Goal: Task Accomplishment & Management: Use online tool/utility

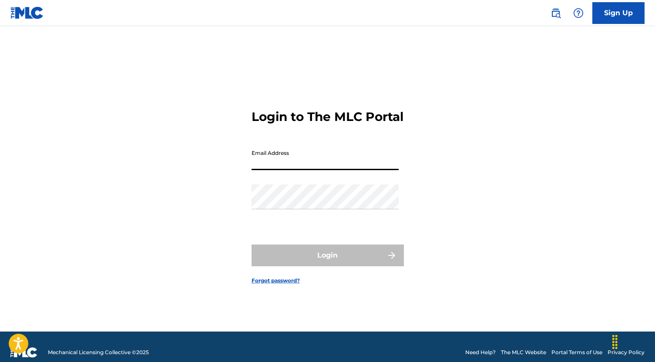
type input "[EMAIL_ADDRESS][DOMAIN_NAME]"
click at [327, 263] on button "Login" at bounding box center [328, 256] width 152 height 22
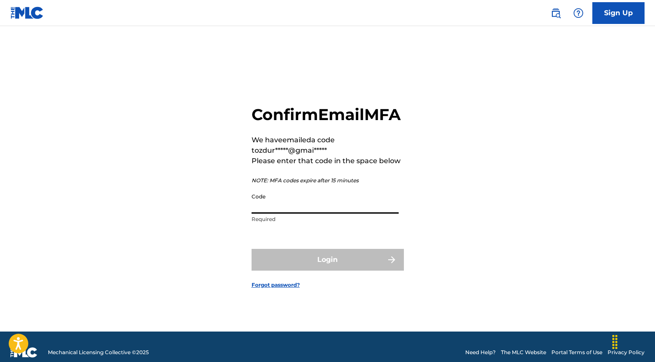
click at [256, 209] on input "Code" at bounding box center [325, 201] width 147 height 25
paste input "377125"
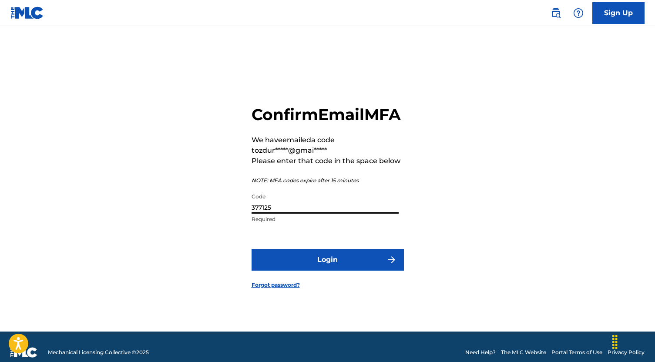
type input "377125"
click at [296, 264] on button "Login" at bounding box center [328, 260] width 152 height 22
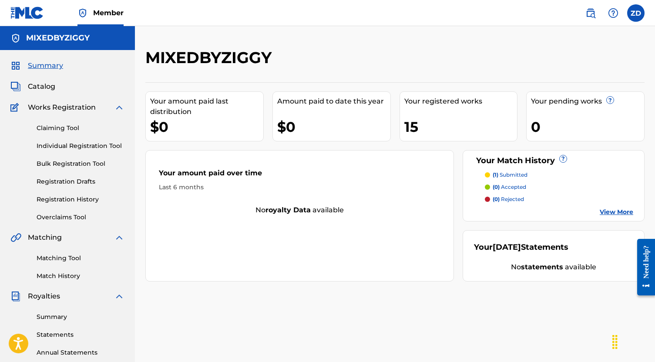
click at [57, 130] on link "Claiming Tool" at bounding box center [81, 128] width 88 height 9
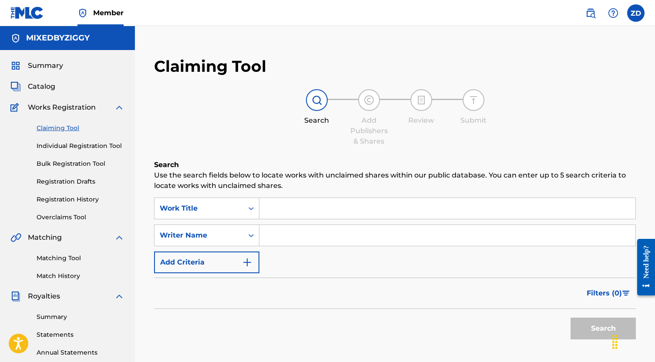
click at [58, 147] on link "Individual Registration Tool" at bounding box center [81, 145] width 88 height 9
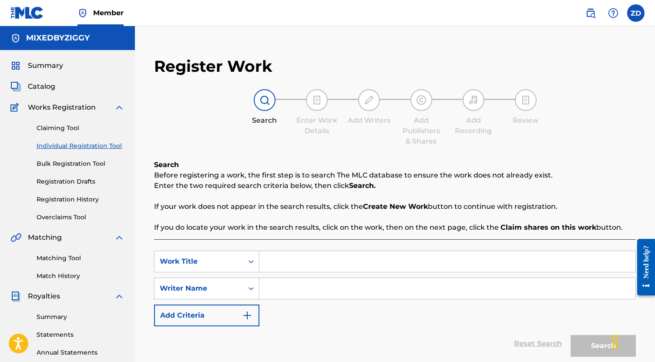
click at [57, 167] on link "Bulk Registration Tool" at bounding box center [81, 163] width 88 height 9
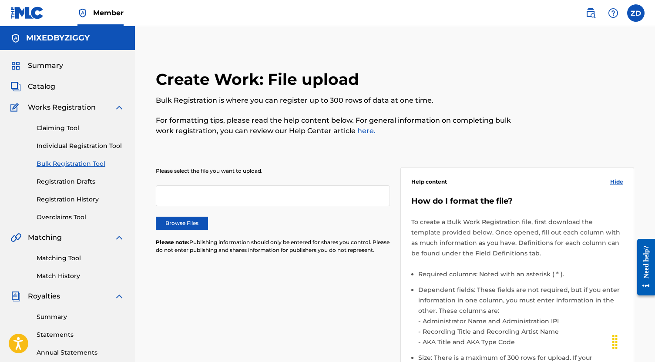
click at [56, 190] on div "Claiming Tool Individual Registration Tool Bulk Registration Tool Registration …" at bounding box center [67, 167] width 114 height 109
click at [31, 88] on span "Catalog" at bounding box center [41, 86] width 27 height 10
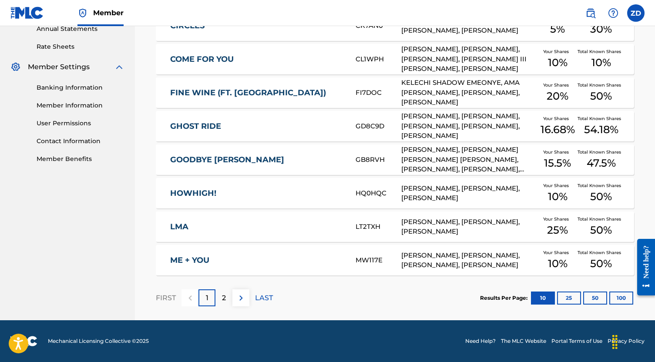
scroll to position [324, 0]
click at [220, 299] on div "2" at bounding box center [223, 297] width 17 height 17
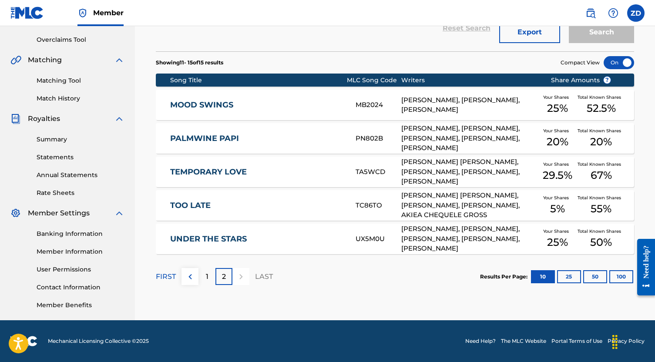
scroll to position [178, 0]
click at [202, 274] on div "1" at bounding box center [206, 276] width 17 height 17
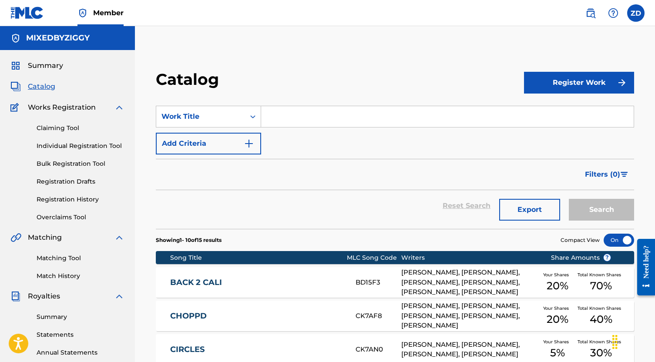
scroll to position [0, 0]
click at [56, 127] on link "Claiming Tool" at bounding box center [81, 128] width 88 height 9
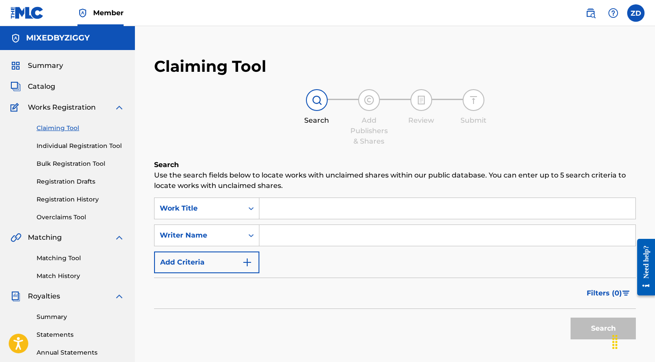
click at [287, 238] on input "Search Form" at bounding box center [447, 235] width 376 height 21
click at [603, 329] on button "Search" at bounding box center [603, 329] width 65 height 22
type input "[PERSON_NAME]"
click at [603, 329] on button "Search" at bounding box center [603, 329] width 65 height 22
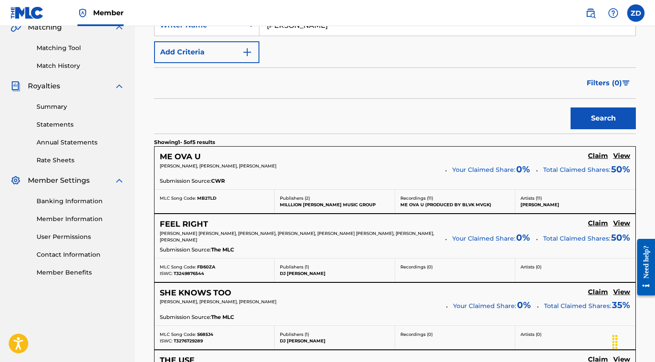
scroll to position [349, 0]
